Goal: Task Accomplishment & Management: Manage account settings

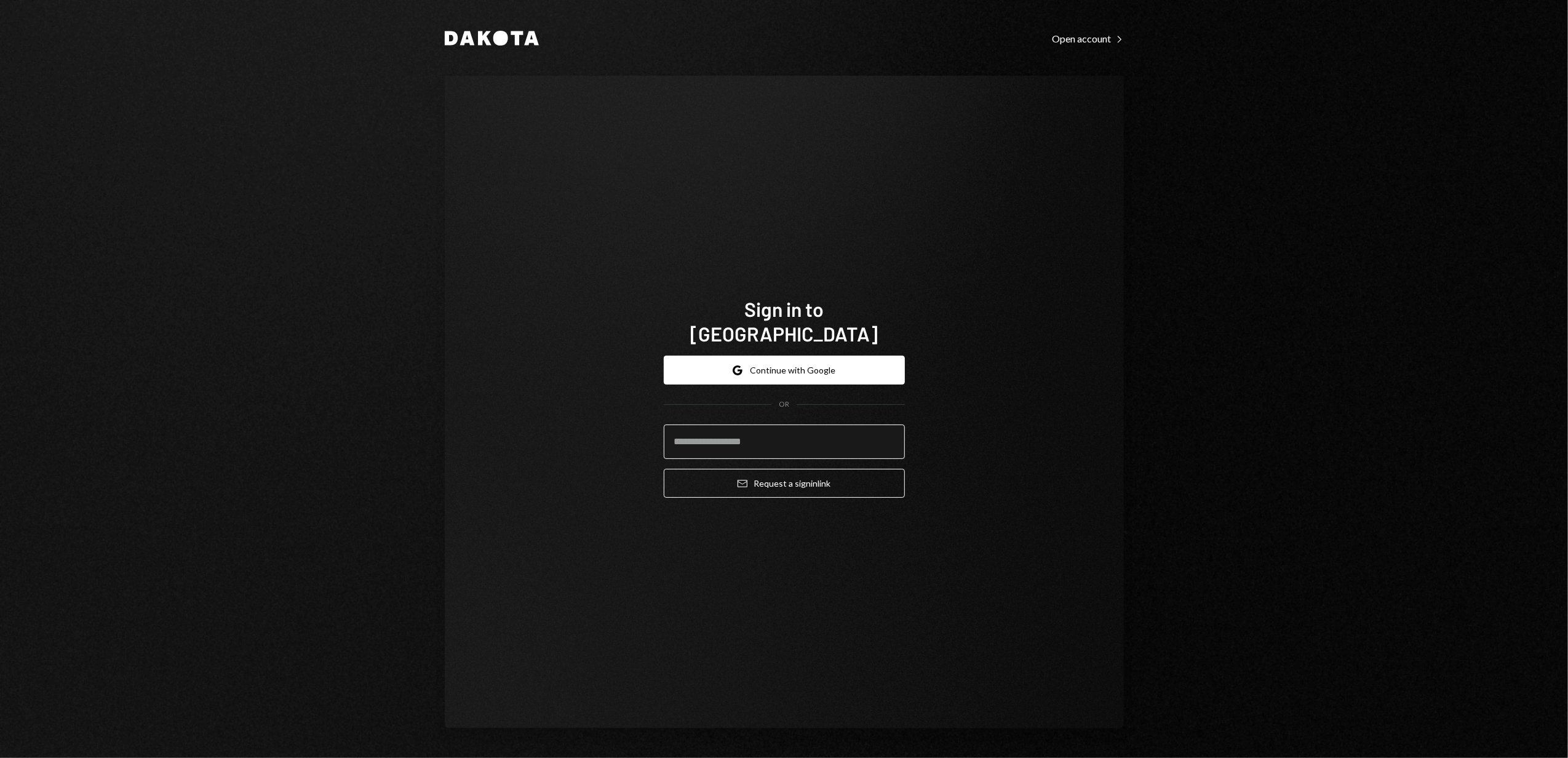
click at [751, 427] on input "email" at bounding box center [784, 441] width 241 height 34
click at [611, 275] on div "Sign in to Dakota Google Continue with Google OR Email Request a sign in link" at bounding box center [784, 401] width 679 height 652
click at [722, 430] on input "email" at bounding box center [784, 441] width 241 height 34
type input "**********"
drag, startPoint x: 828, startPoint y: 424, endPoint x: 626, endPoint y: 421, distance: 202.0
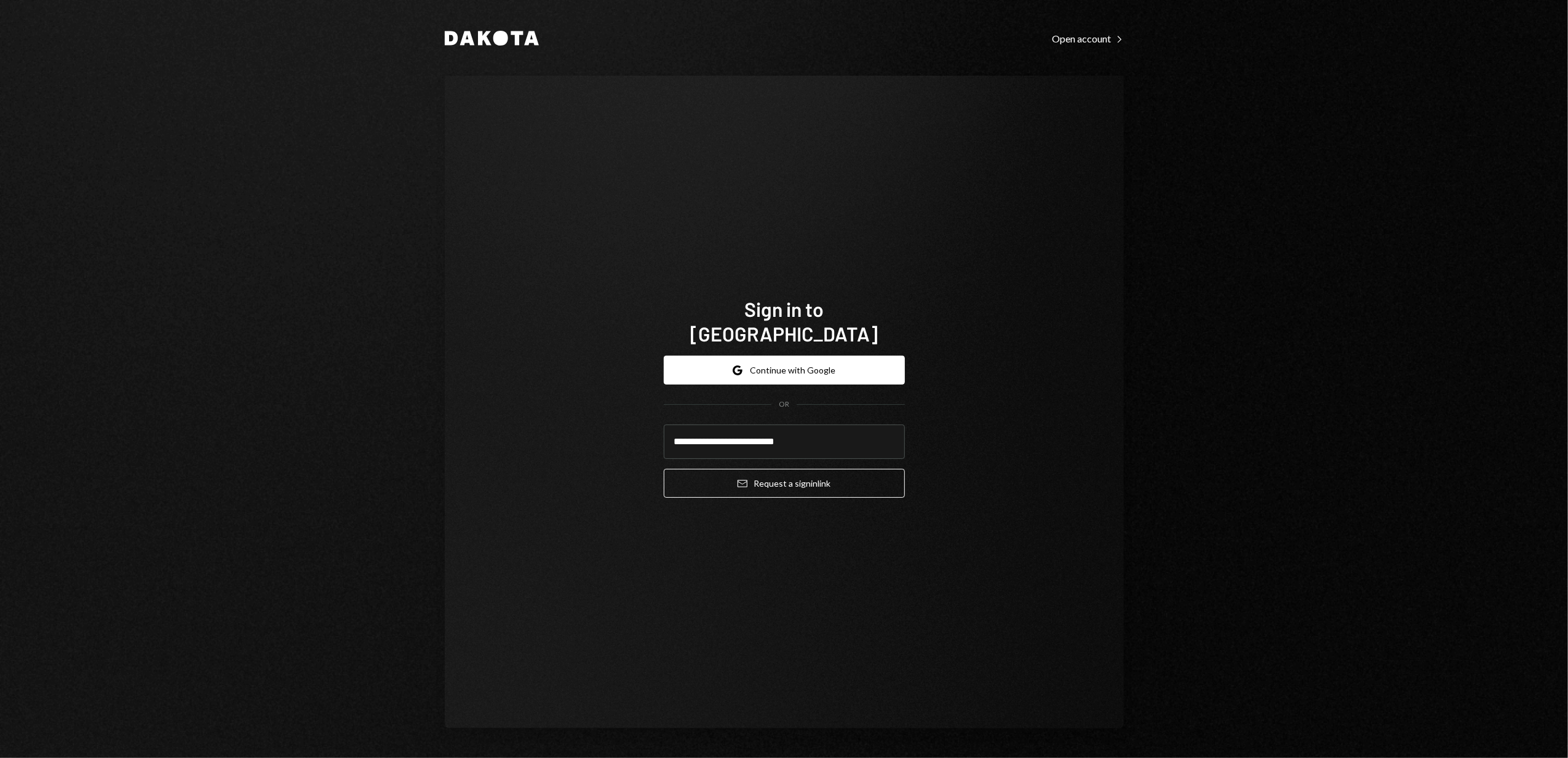
click at [626, 421] on div "**********" at bounding box center [784, 401] width 679 height 652
click at [780, 424] on input "email" at bounding box center [784, 441] width 241 height 34
type input "**********"
click at [815, 473] on button "Email Request a sign in link" at bounding box center [784, 483] width 241 height 29
drag, startPoint x: 788, startPoint y: 433, endPoint x: 800, endPoint y: 433, distance: 12.0
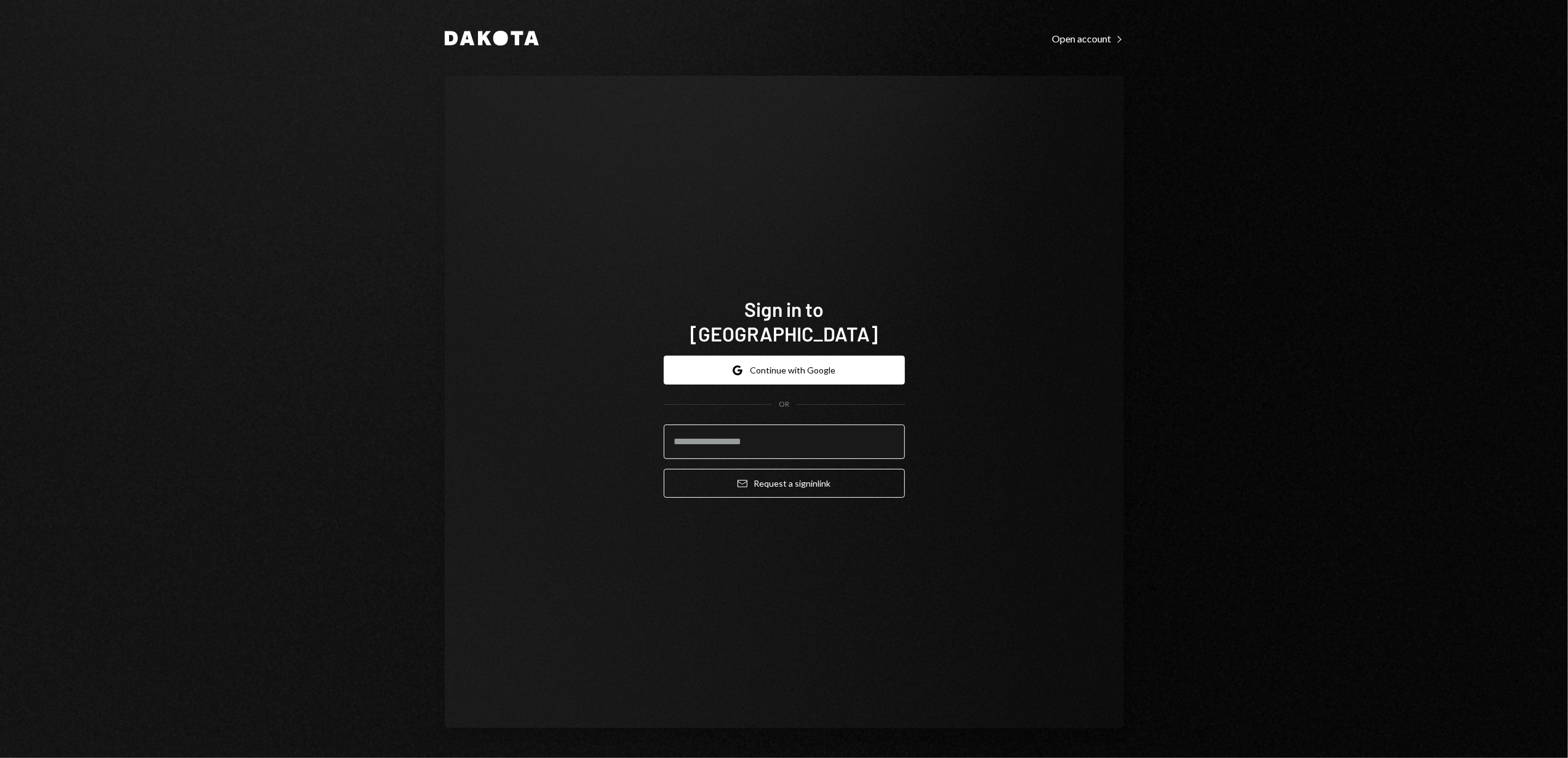
click at [788, 433] on input "email" at bounding box center [784, 441] width 241 height 34
type input "**********"
click at [787, 475] on button "Email Request a sign in link" at bounding box center [784, 483] width 241 height 29
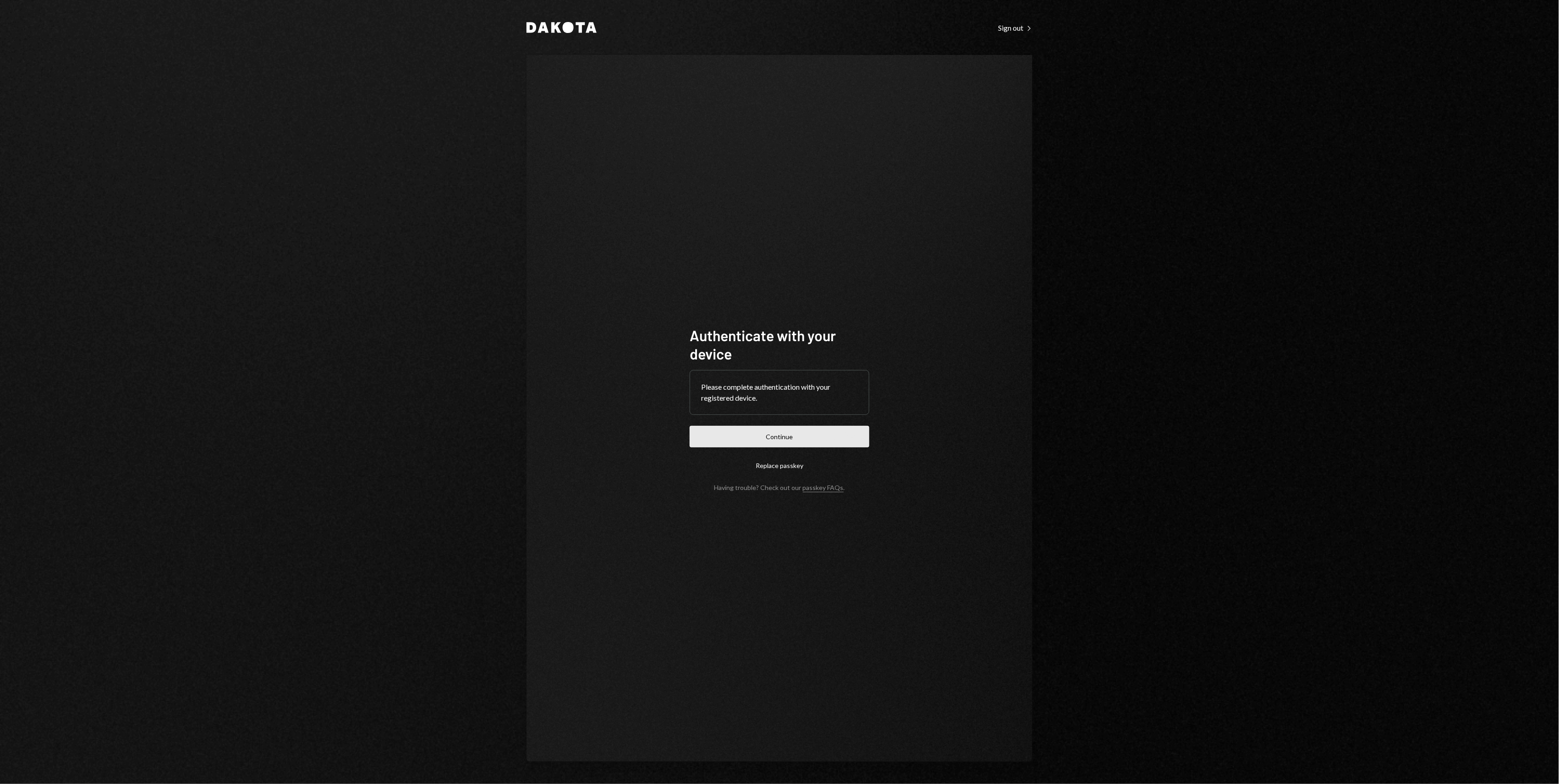
click at [779, 426] on button "Continue" at bounding box center [780, 437] width 180 height 22
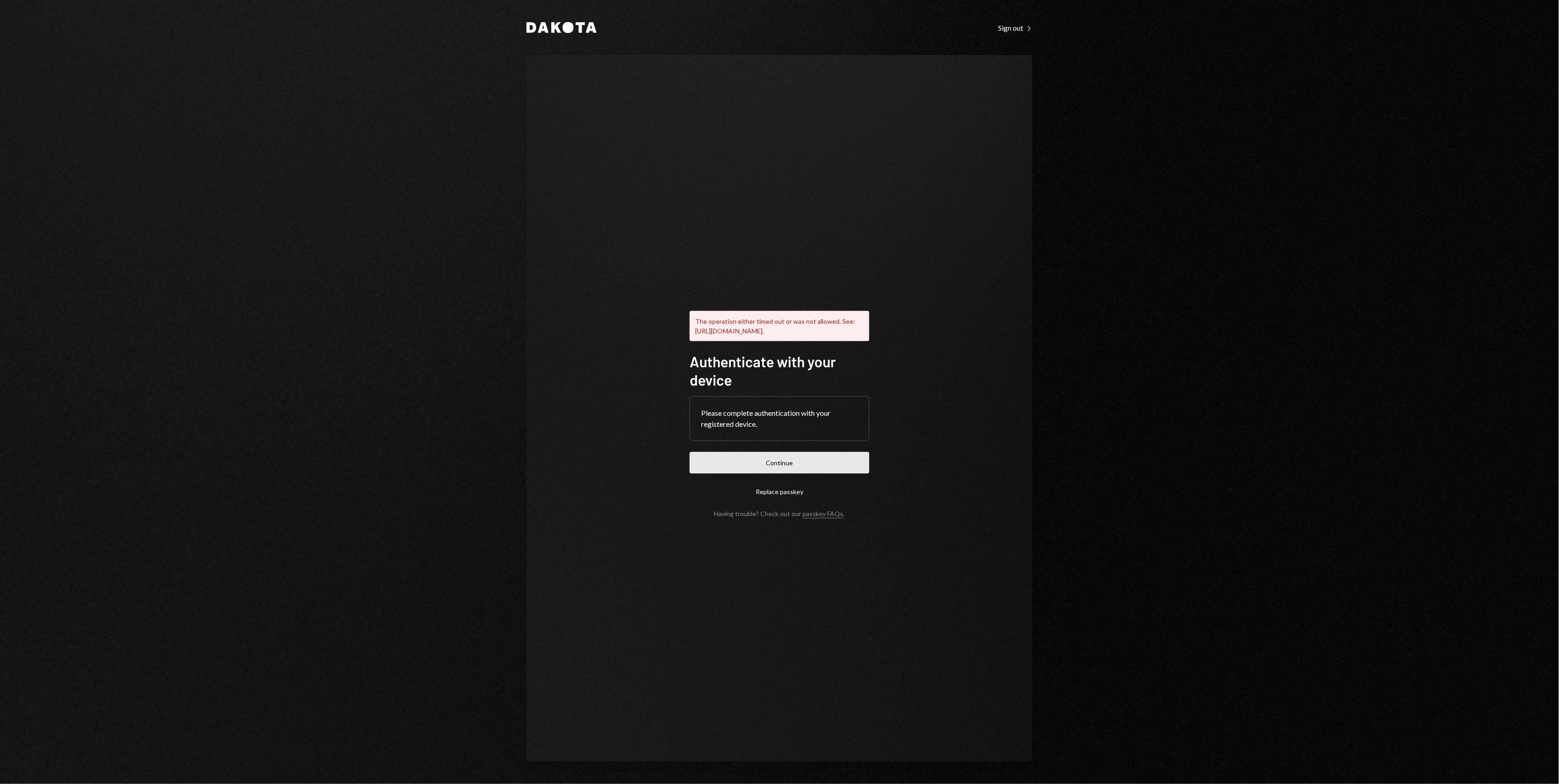
click at [798, 459] on button "Continue" at bounding box center [780, 463] width 180 height 22
click at [1024, 28] on div "Sign out Right Caret" at bounding box center [1015, 28] width 34 height 9
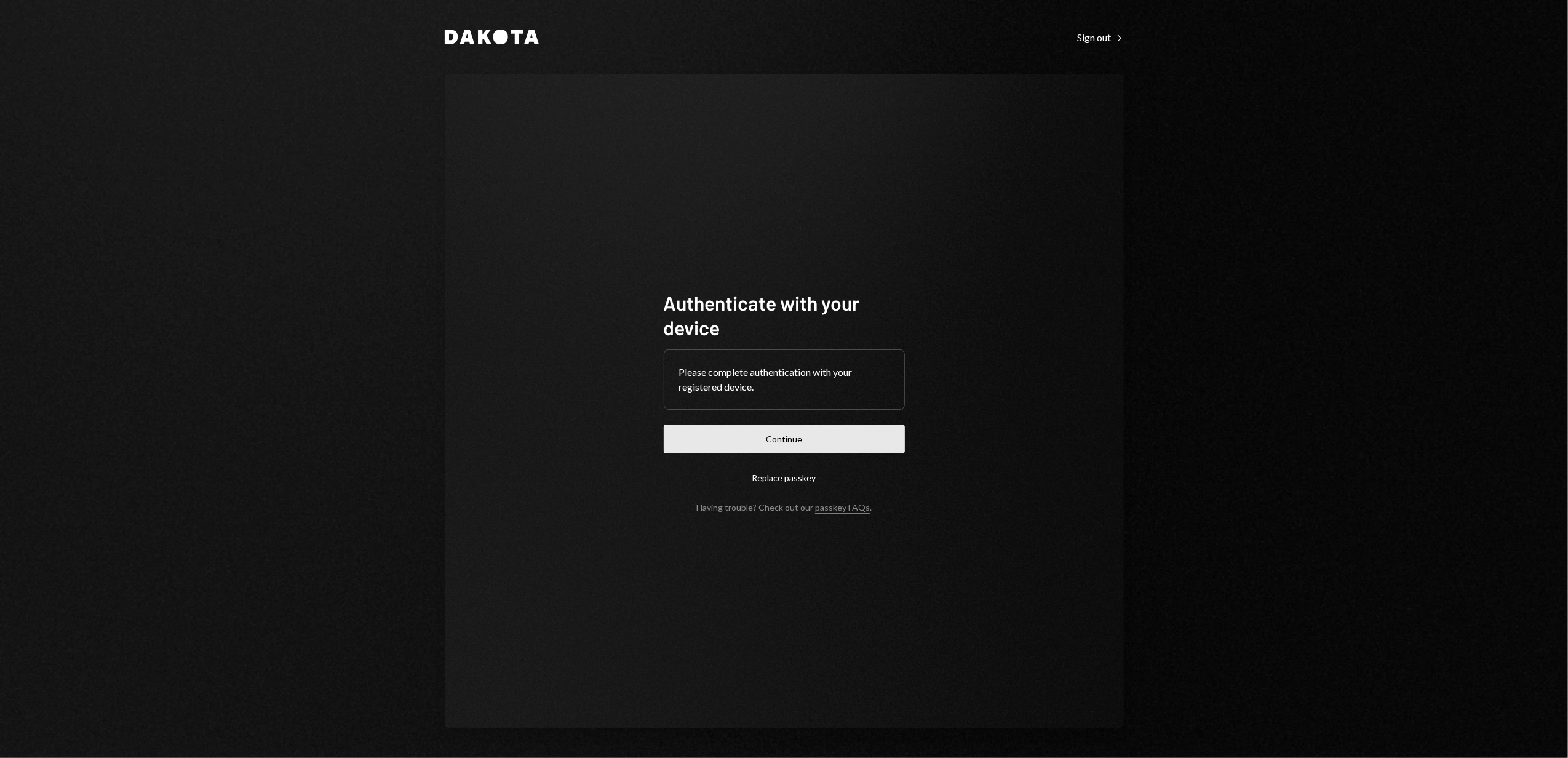
click at [838, 440] on button "Continue" at bounding box center [784, 439] width 241 height 29
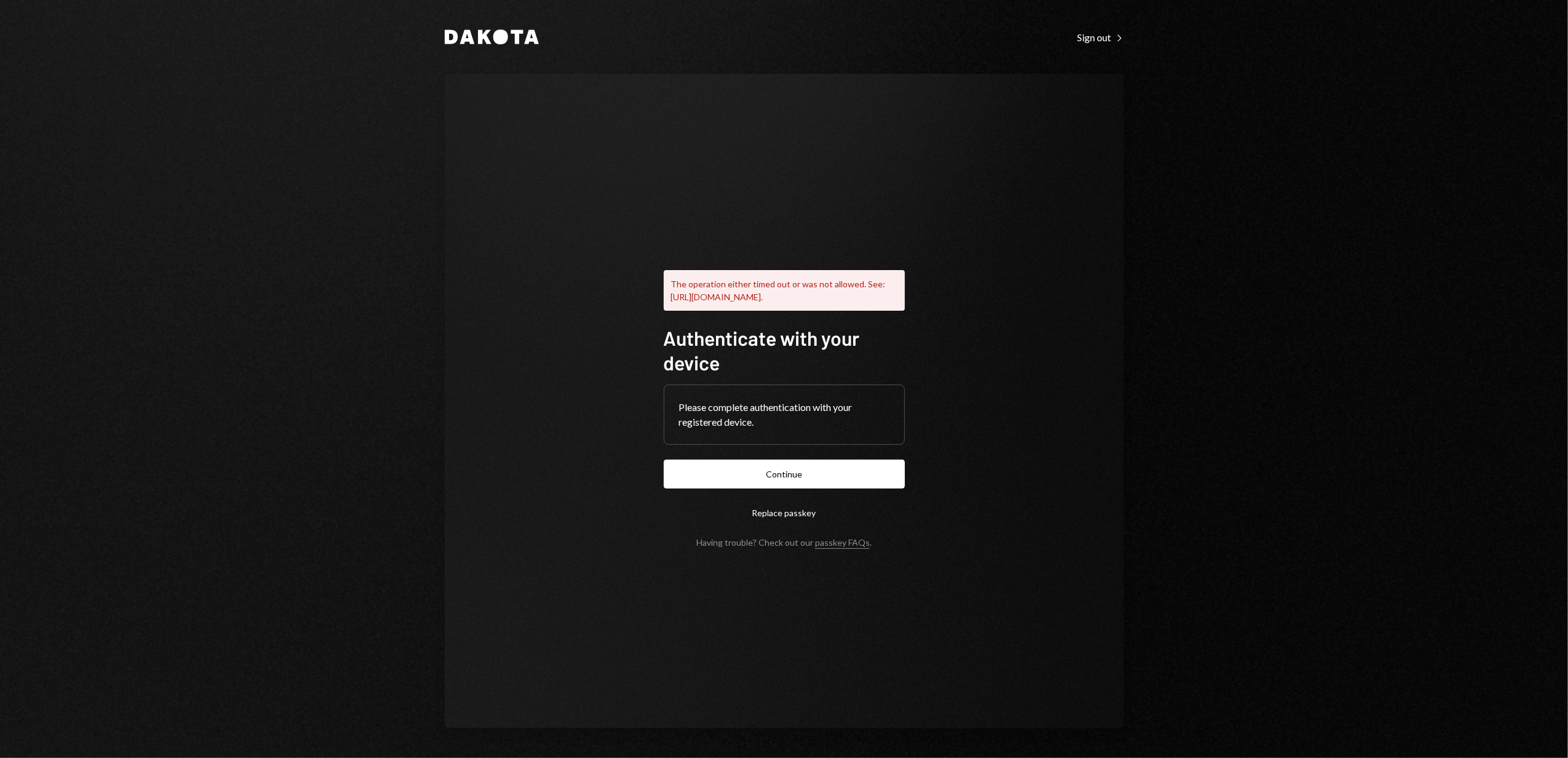
click at [808, 522] on button "Replace passkey" at bounding box center [784, 513] width 241 height 29
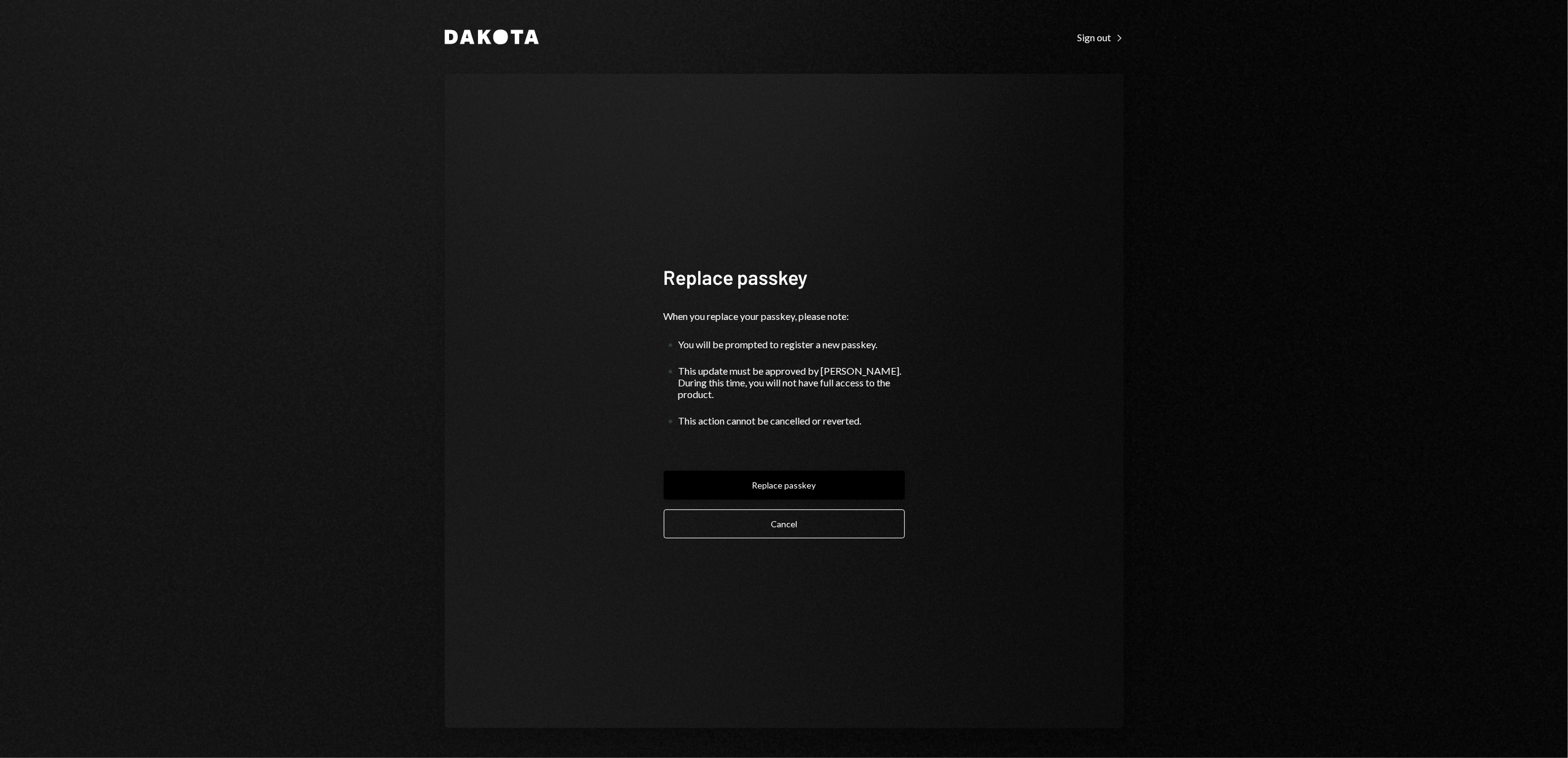
click at [822, 470] on button "Replace passkey" at bounding box center [784, 485] width 241 height 29
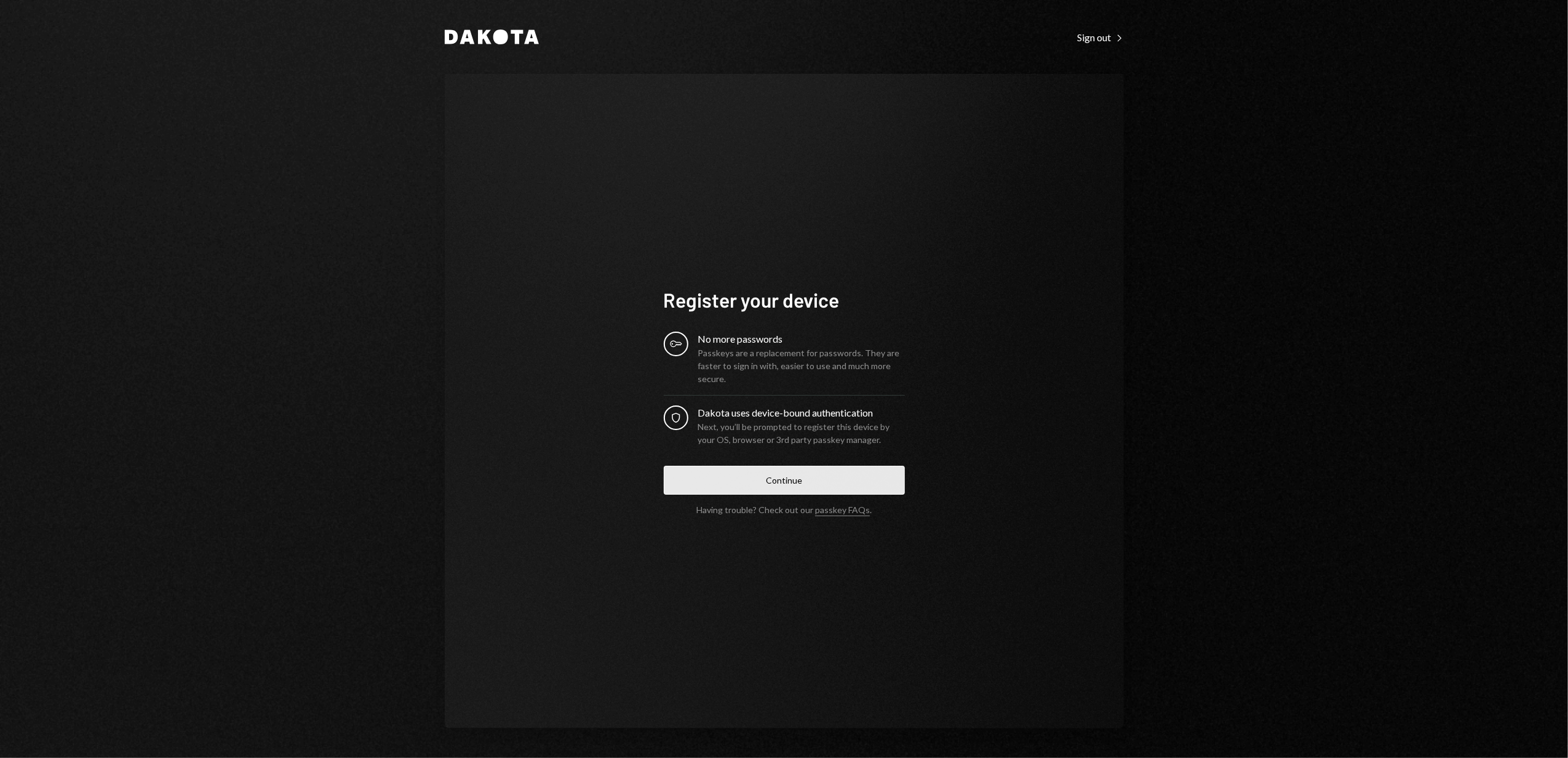
click at [852, 479] on button "Continue" at bounding box center [784, 480] width 241 height 29
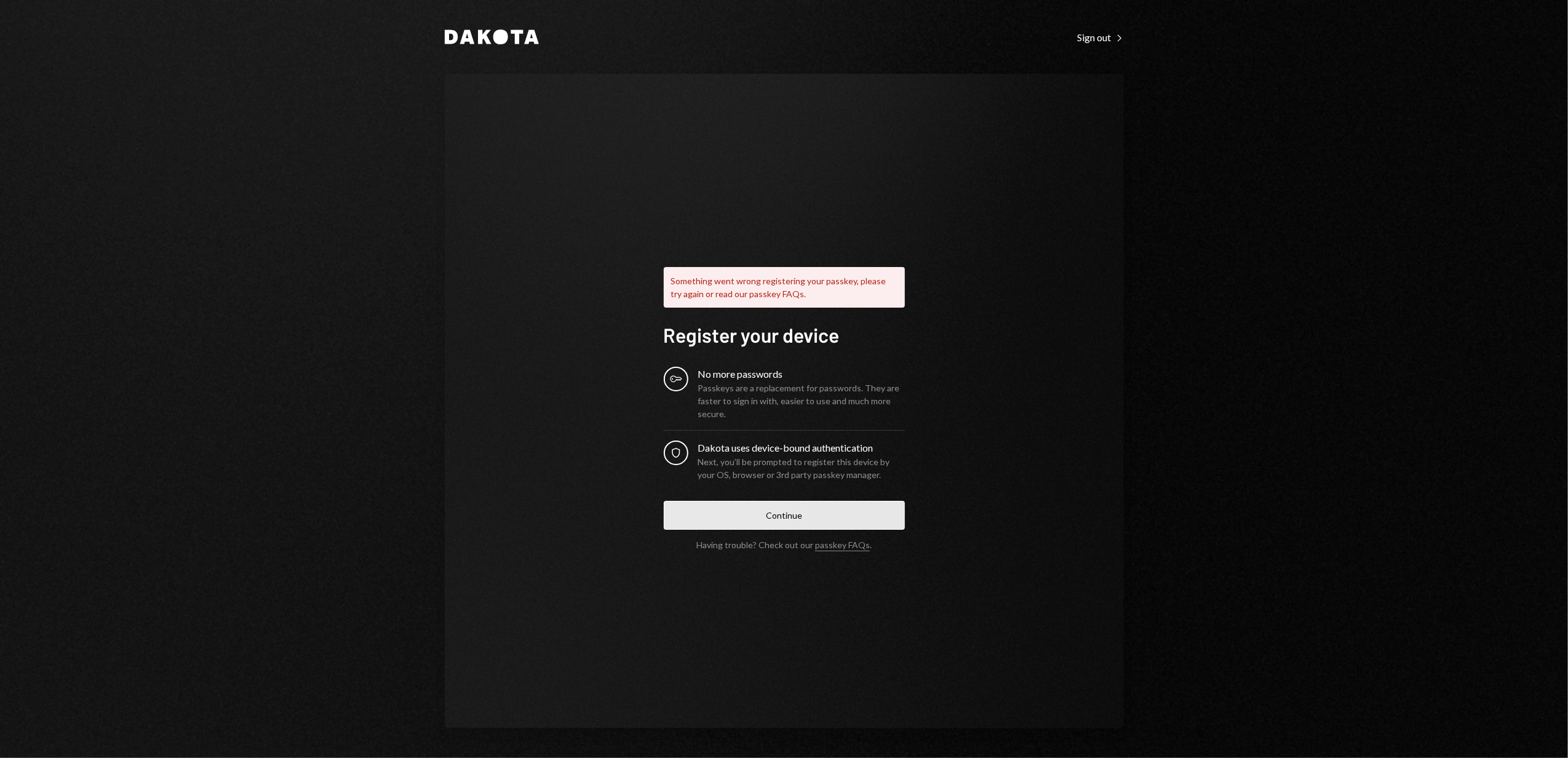
click at [828, 503] on button "Continue" at bounding box center [784, 515] width 241 height 29
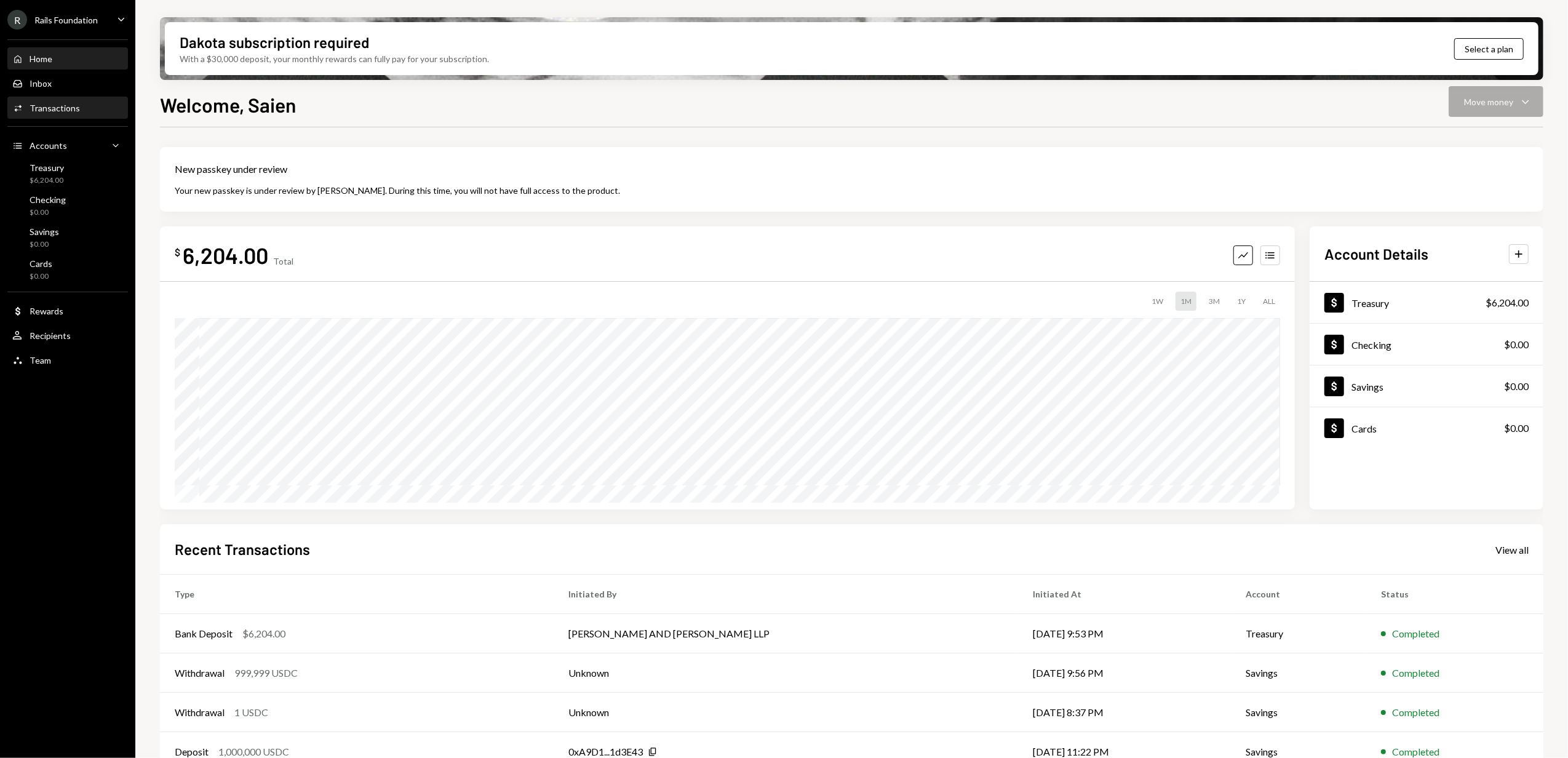
click at [89, 106] on div "Activities Transactions" at bounding box center [67, 108] width 110 height 11
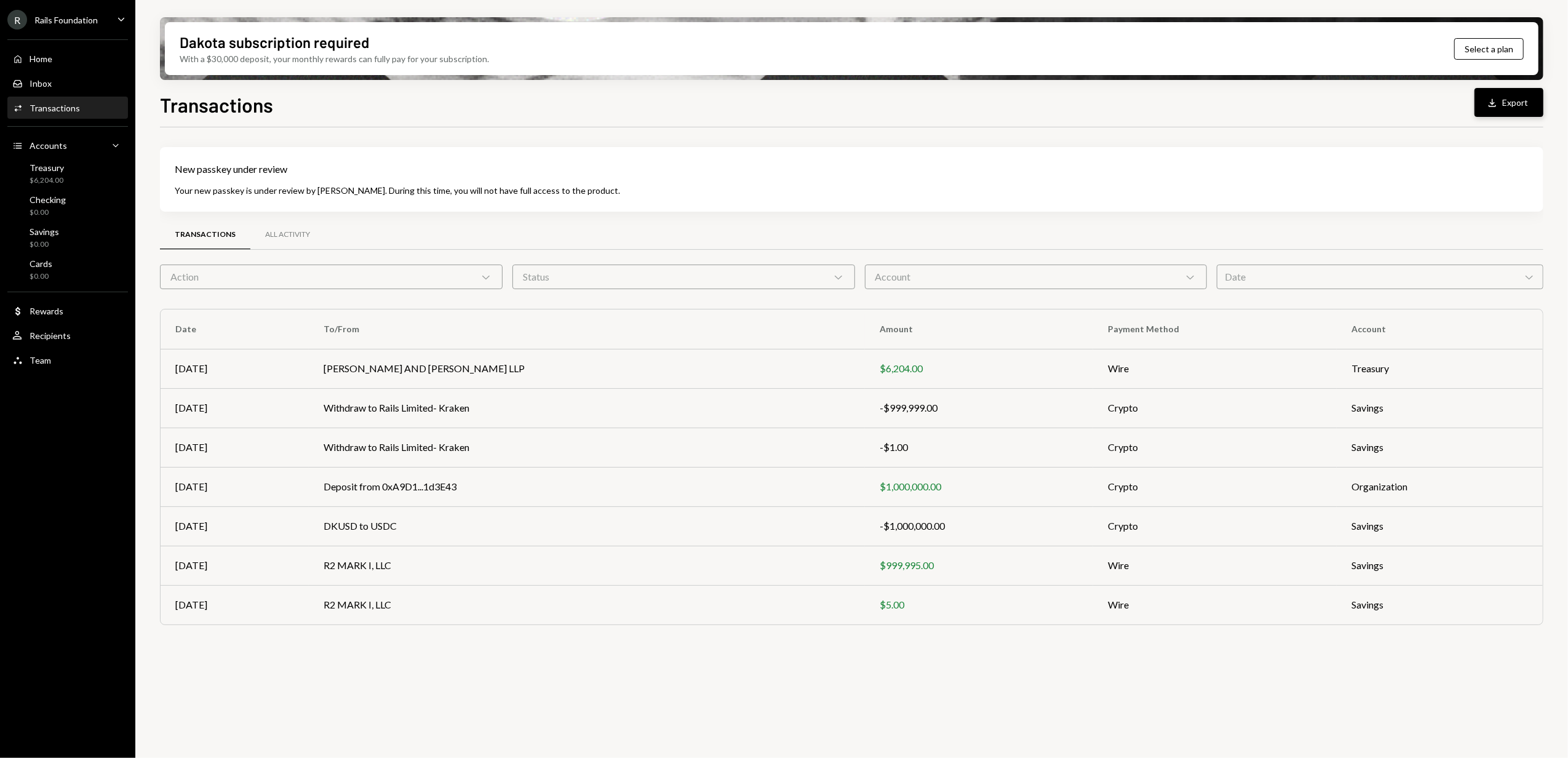
click at [1517, 109] on button "Download Export" at bounding box center [1509, 102] width 69 height 29
